Goal: Navigation & Orientation: Find specific page/section

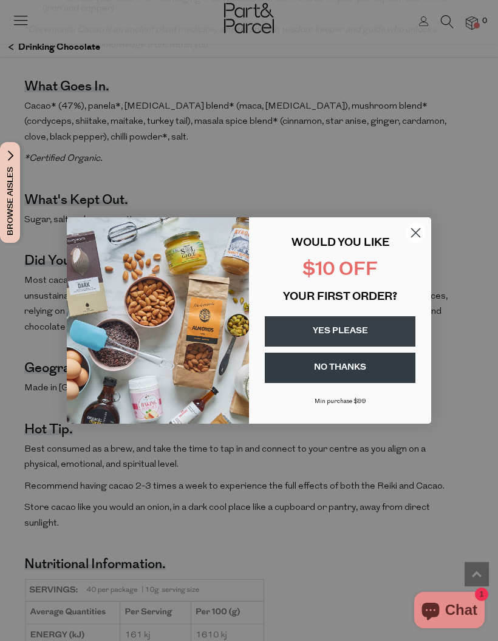
scroll to position [873, 0]
click at [418, 243] on circle "Close dialog" at bounding box center [416, 233] width 20 height 20
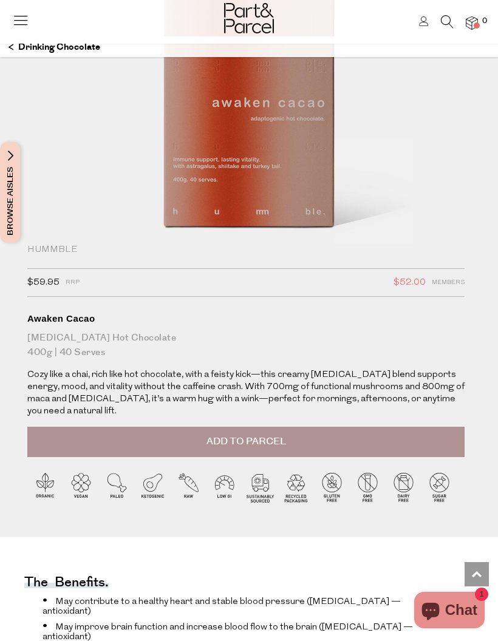
scroll to position [0, 0]
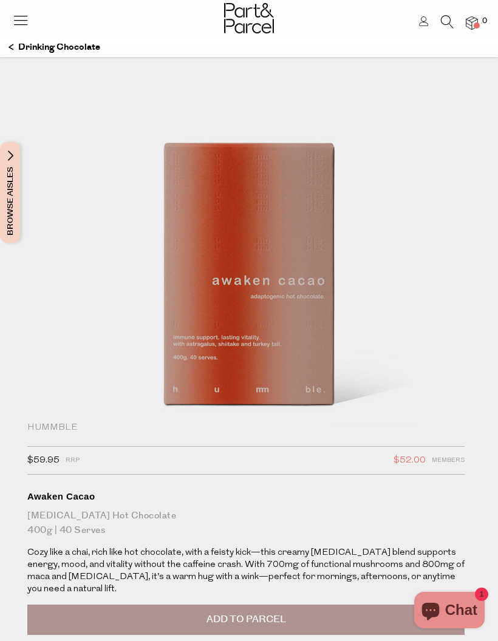
click at [27, 13] on icon at bounding box center [20, 20] width 17 height 17
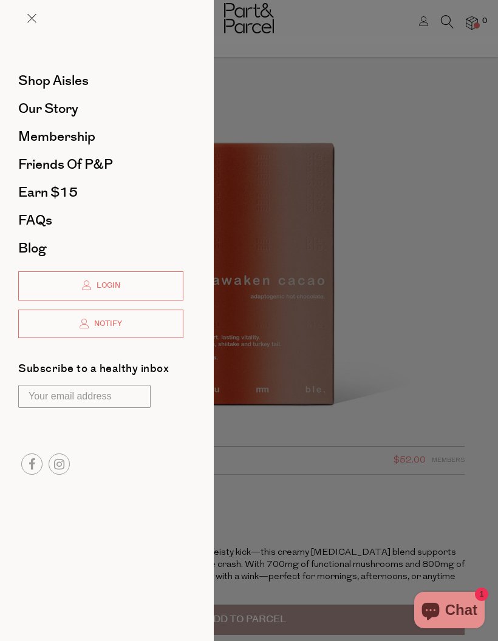
click at [40, 75] on span "Shop Aisles" at bounding box center [53, 80] width 70 height 19
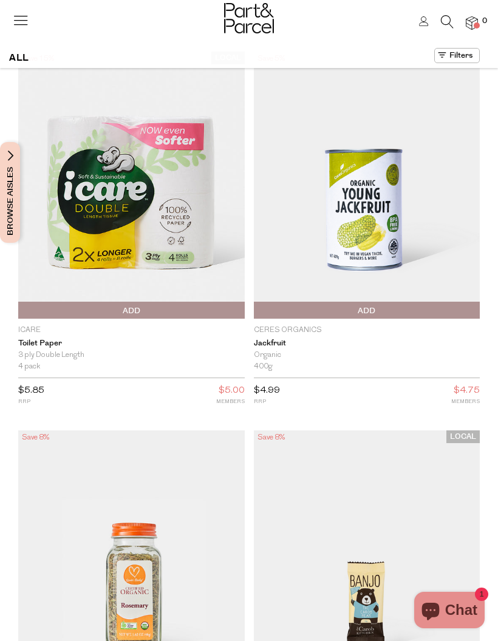
click at [26, 19] on icon at bounding box center [20, 20] width 17 height 17
